Goal: Entertainment & Leisure: Consume media (video, audio)

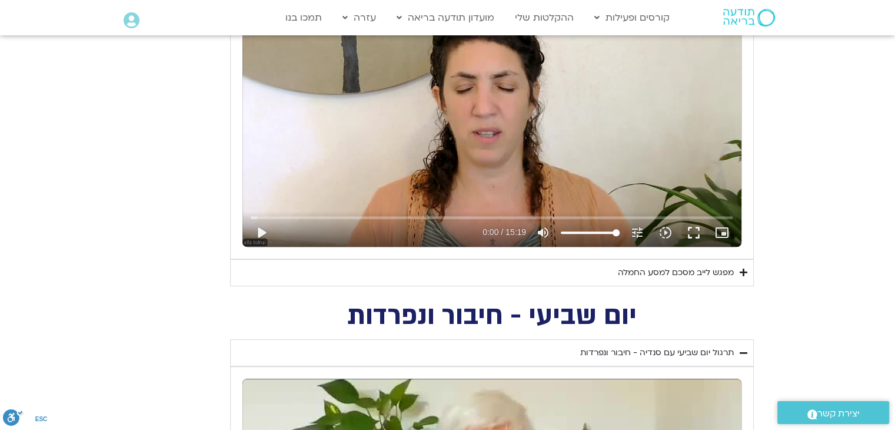
scroll to position [648, 0]
click at [685, 274] on div "מפגש לייב מסכם למסע החמלה" at bounding box center [676, 272] width 116 height 14
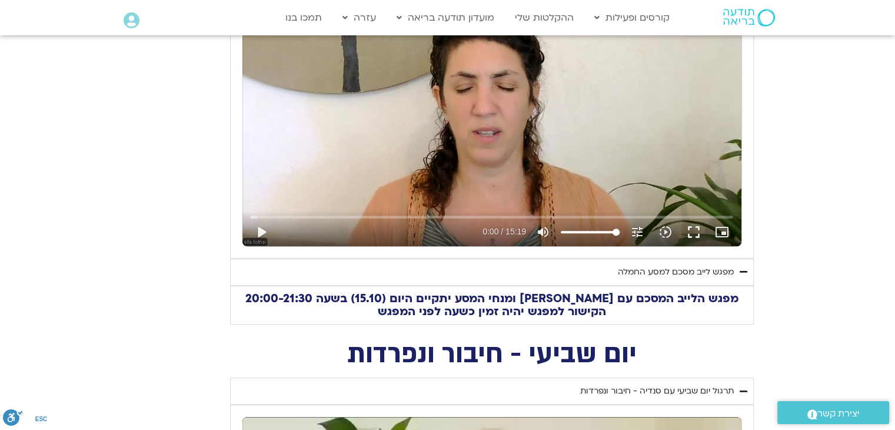
click at [685, 274] on div "מפגש לייב מסכם למסע החמלה" at bounding box center [676, 272] width 116 height 14
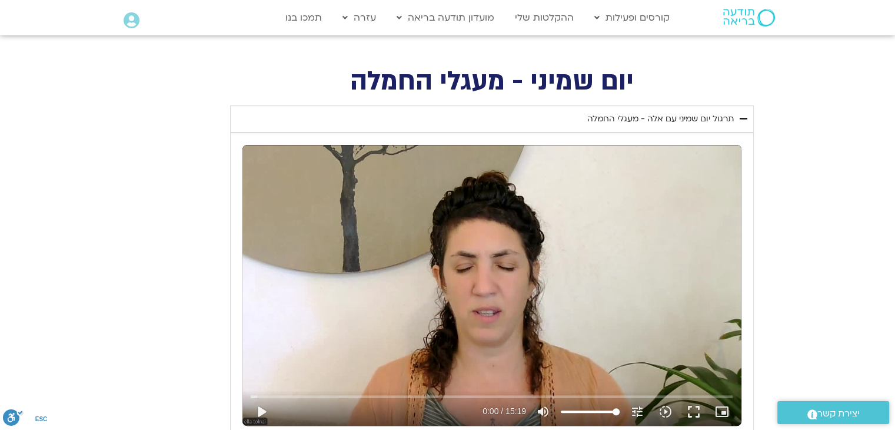
scroll to position [471, 0]
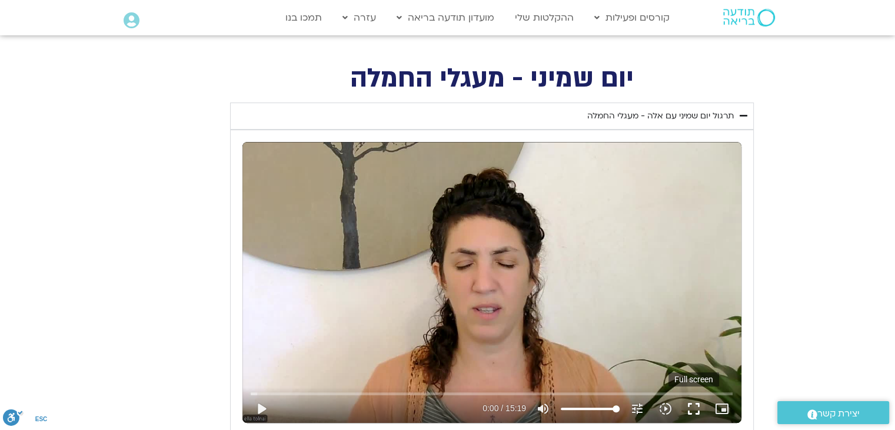
click at [692, 413] on button "fullscreen" at bounding box center [694, 408] width 28 height 28
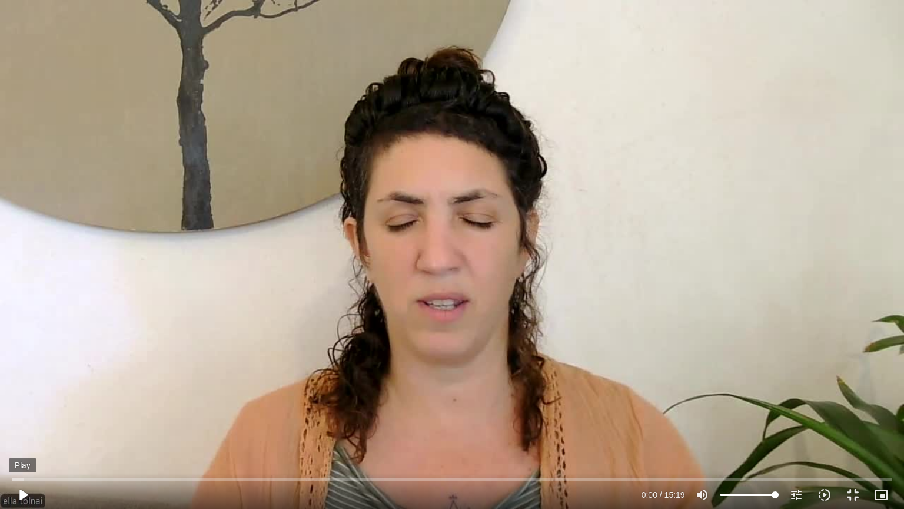
click at [19, 490] on button "play_arrow" at bounding box center [23, 494] width 28 height 28
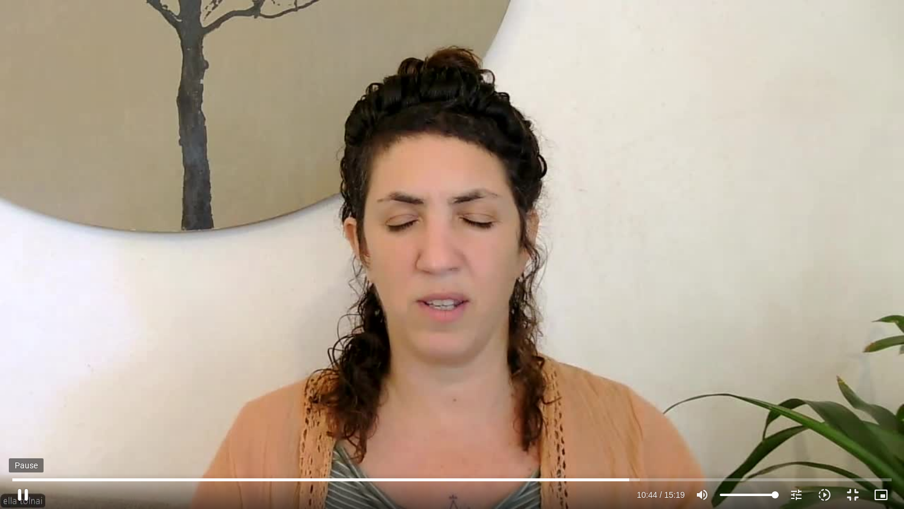
click at [23, 490] on button "pause" at bounding box center [23, 494] width 28 height 28
click at [21, 492] on button "play_arrow" at bounding box center [23, 494] width 28 height 28
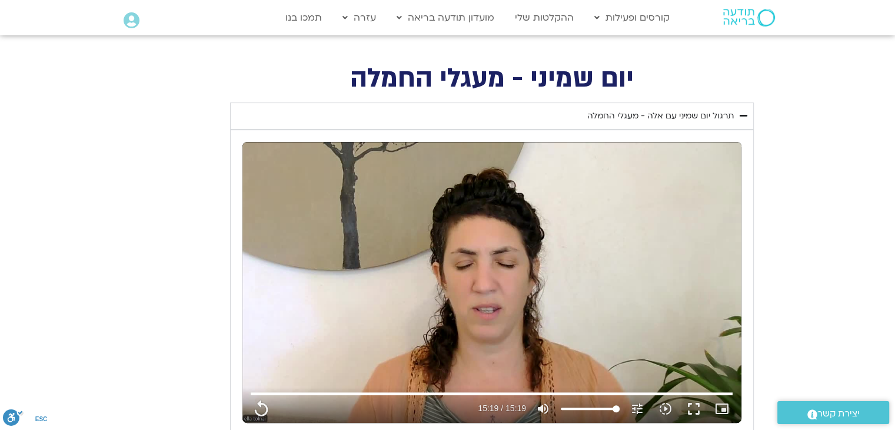
click at [659, 125] on summary "תרגול יום שמיני עם אלה - מעגלי החמלה" at bounding box center [492, 115] width 524 height 27
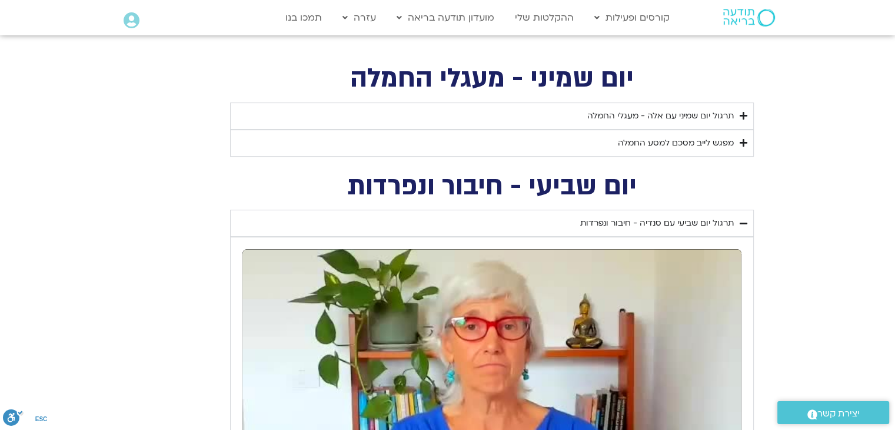
click at [662, 137] on div "מפגש לייב מסכם למסע החמלה" at bounding box center [676, 143] width 116 height 14
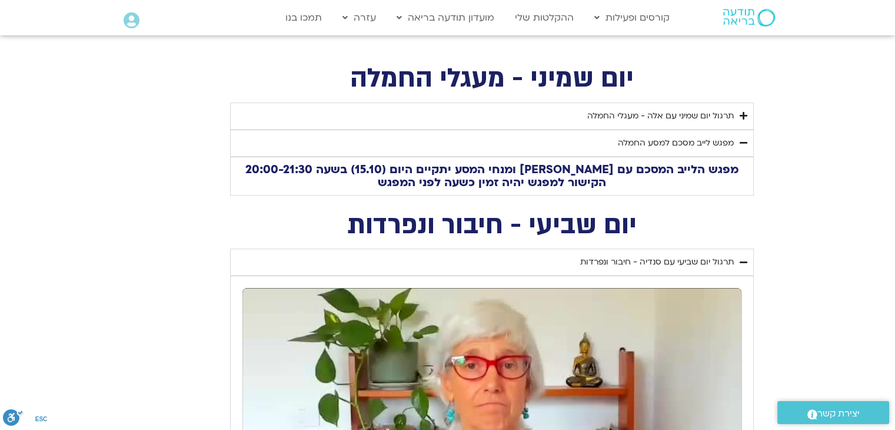
type input "919"
